Goal: Information Seeking & Learning: Learn about a topic

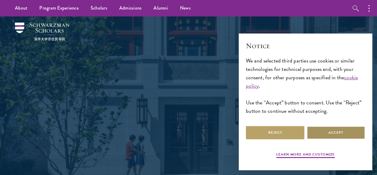
click at [325, 133] on button "Accept" at bounding box center [336, 132] width 58 height 13
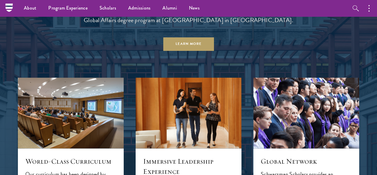
scroll to position [507, 0]
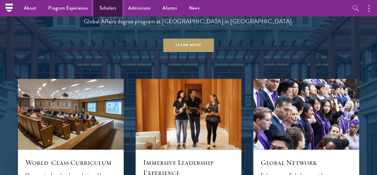
click at [109, 6] on link "Scholars" at bounding box center [108, 8] width 29 height 16
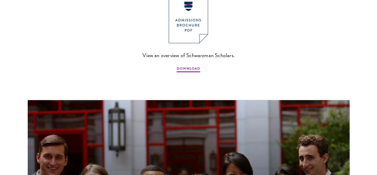
scroll to position [507, 0]
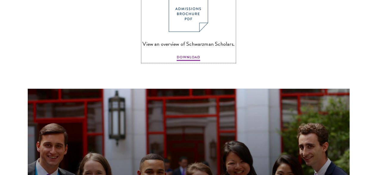
click at [186, 17] on img at bounding box center [188, 6] width 39 height 51
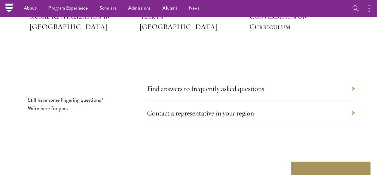
scroll to position [2805, 0]
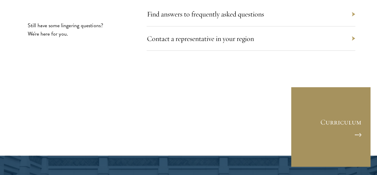
click at [326, 86] on link "Curriculum" at bounding box center [331, 126] width 81 height 81
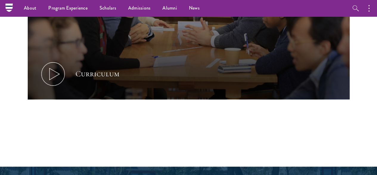
scroll to position [328, 0]
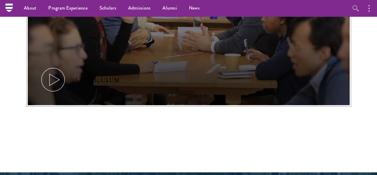
click at [54, 77] on icon at bounding box center [53, 79] width 27 height 27
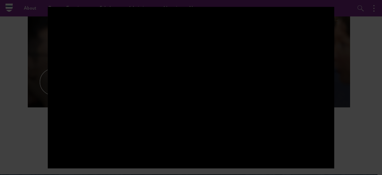
click at [365, 20] on div at bounding box center [191, 87] width 382 height 175
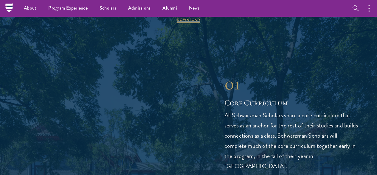
scroll to position [656, 0]
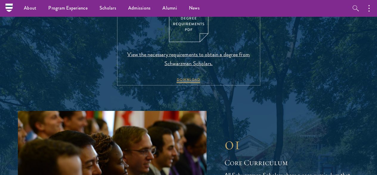
click at [190, 68] on span "View the necessary requirements to obtain a degree from Schwarzman Scholars." at bounding box center [189, 59] width 140 height 18
click at [200, 36] on img at bounding box center [188, 16] width 39 height 51
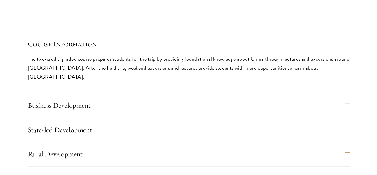
scroll to position [2536, 0]
